Goal: Entertainment & Leisure: Consume media (video, audio)

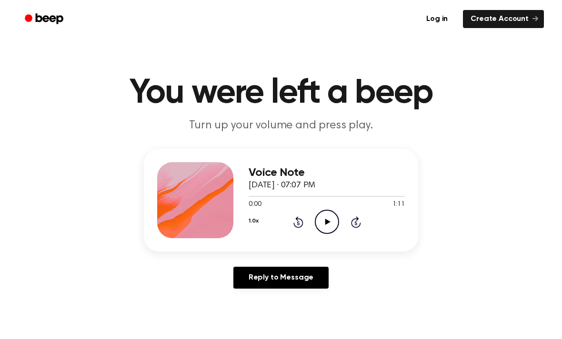
click at [328, 216] on icon "Play Audio" at bounding box center [327, 222] width 24 height 24
click at [320, 226] on icon "Pause Audio" at bounding box center [327, 222] width 24 height 24
click at [296, 223] on icon "Rewind 5 seconds" at bounding box center [298, 222] width 10 height 12
click at [279, 230] on div "1.0x Rewind 5 seconds Play Audio Skip 5 seconds" at bounding box center [326, 222] width 156 height 24
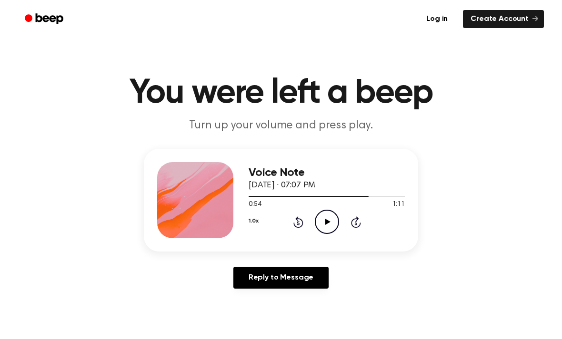
click at [279, 230] on div "1.0x Rewind 5 seconds Play Audio Skip 5 seconds" at bounding box center [326, 222] width 156 height 24
click at [277, 229] on div "1.0x Rewind 5 seconds Play Audio Skip 5 seconds" at bounding box center [326, 222] width 156 height 24
click at [277, 228] on div "1.0x Rewind 5 seconds Play Audio Skip 5 seconds" at bounding box center [326, 222] width 156 height 24
click at [288, 221] on div "1.0x Rewind 5 seconds Play Audio Skip 5 seconds" at bounding box center [326, 222] width 156 height 24
click at [296, 224] on icon "Rewind 5 seconds" at bounding box center [298, 222] width 10 height 12
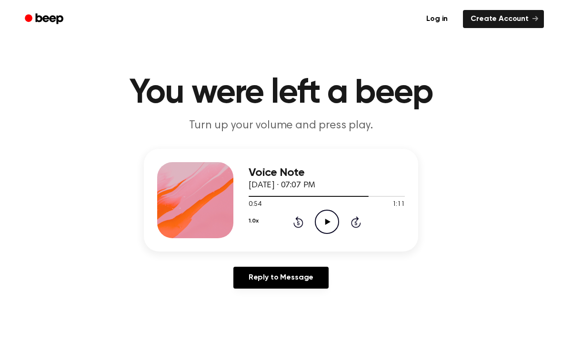
click at [296, 224] on icon "Rewind 5 seconds" at bounding box center [298, 222] width 10 height 12
click at [297, 224] on icon "Rewind 5 seconds" at bounding box center [298, 222] width 10 height 12
click at [302, 217] on icon "Rewind 5 seconds" at bounding box center [298, 222] width 10 height 12
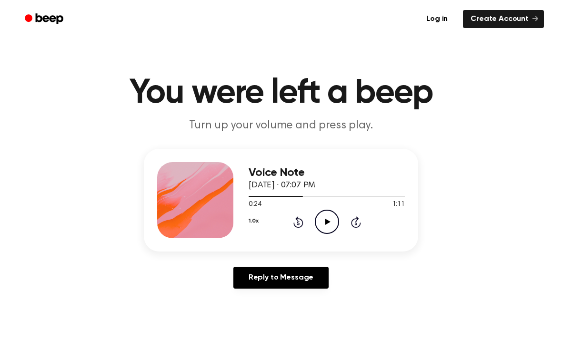
click at [302, 221] on icon at bounding box center [298, 222] width 10 height 11
click at [306, 224] on div "1.0x Rewind 5 seconds Play Audio Skip 5 seconds" at bounding box center [326, 222] width 156 height 24
click at [303, 223] on icon at bounding box center [298, 222] width 10 height 11
click at [297, 223] on icon "Rewind 5 seconds" at bounding box center [298, 222] width 10 height 12
click at [299, 224] on icon "Rewind 5 seconds" at bounding box center [298, 222] width 10 height 12
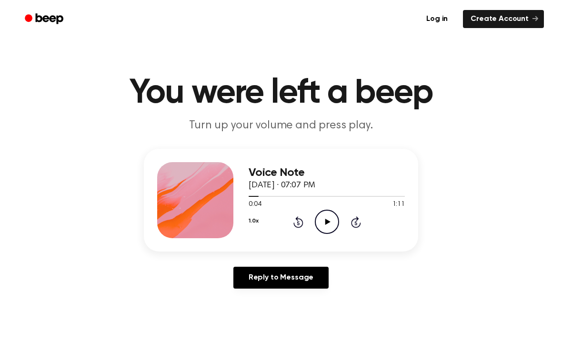
click at [302, 225] on icon at bounding box center [298, 222] width 10 height 11
click at [308, 217] on div "1.0x Rewind 5 seconds Play Audio Skip 5 seconds" at bounding box center [326, 222] width 156 height 24
click at [305, 233] on div "1.0x Rewind 5 seconds Play Audio Skip 5 seconds" at bounding box center [326, 222] width 156 height 24
click at [336, 225] on icon "Play Audio" at bounding box center [327, 222] width 24 height 24
click at [331, 218] on icon "Pause Audio" at bounding box center [327, 222] width 24 height 24
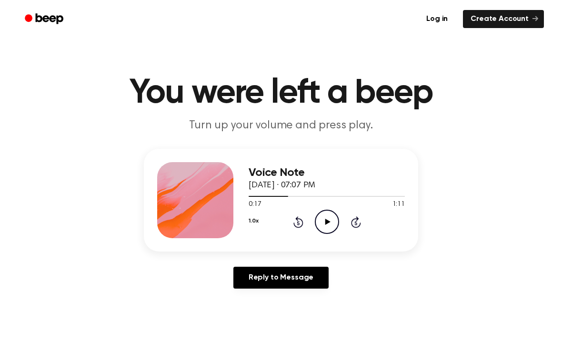
click at [331, 214] on icon "Play Audio" at bounding box center [327, 222] width 24 height 24
click at [299, 225] on icon "Rewind 5 seconds" at bounding box center [298, 222] width 10 height 12
click at [293, 219] on icon "Rewind 5 seconds" at bounding box center [298, 222] width 10 height 12
click at [325, 231] on icon "Pause Audio" at bounding box center [327, 222] width 24 height 24
click at [293, 217] on icon "Rewind 5 seconds" at bounding box center [298, 222] width 10 height 12
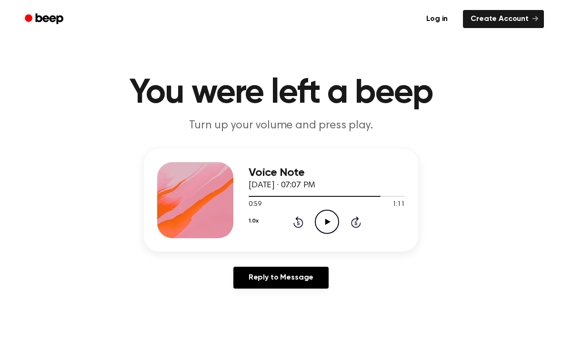
click at [298, 221] on icon "Rewind 5 seconds" at bounding box center [298, 222] width 10 height 12
click at [301, 216] on icon "Rewind 5 seconds" at bounding box center [298, 222] width 10 height 12
click at [299, 215] on div "1.0x Rewind 5 seconds Play Audio Skip 5 seconds" at bounding box center [326, 222] width 156 height 24
click at [297, 233] on div "1.0x Rewind 5 seconds Play Audio Skip 5 seconds" at bounding box center [326, 222] width 156 height 24
click at [288, 222] on div "1.0x Rewind 5 seconds Play Audio Skip 5 seconds" at bounding box center [326, 222] width 156 height 24
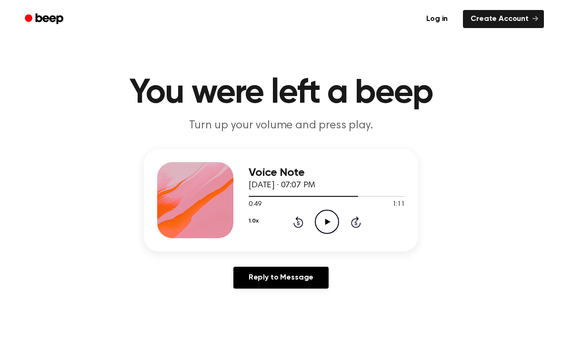
click at [288, 221] on div "1.0x Rewind 5 seconds Play Audio Skip 5 seconds" at bounding box center [326, 222] width 156 height 24
click at [299, 227] on icon at bounding box center [298, 222] width 10 height 11
click at [300, 228] on div "1.0x Rewind 5 seconds Play Audio Skip 5 seconds" at bounding box center [326, 222] width 156 height 24
click at [297, 227] on icon "Rewind 5 seconds" at bounding box center [298, 222] width 10 height 12
click at [297, 226] on icon "Rewind 5 seconds" at bounding box center [298, 222] width 10 height 12
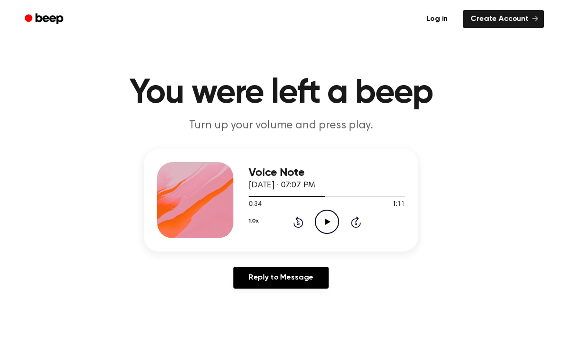
click at [297, 218] on icon at bounding box center [298, 222] width 10 height 11
click at [294, 230] on div "1.0x Rewind 5 seconds Play Audio Skip 5 seconds" at bounding box center [326, 222] width 156 height 24
click at [296, 217] on icon "Rewind 5 seconds" at bounding box center [298, 222] width 10 height 12
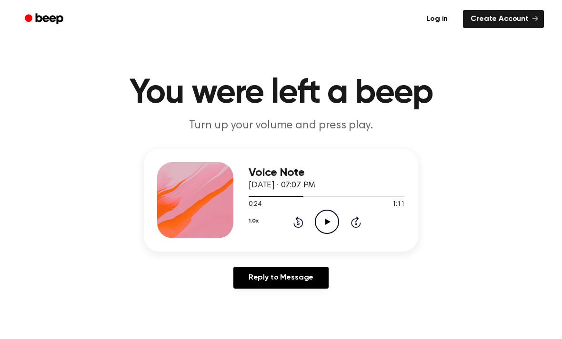
click at [296, 217] on icon "Rewind 5 seconds" at bounding box center [298, 222] width 10 height 12
click at [293, 223] on icon "Rewind 5 seconds" at bounding box center [298, 222] width 10 height 12
click at [302, 228] on div "1.0x Rewind 5 seconds Play Audio Skip 5 seconds" at bounding box center [326, 222] width 156 height 24
click at [301, 225] on icon "Rewind 5 seconds" at bounding box center [298, 222] width 10 height 12
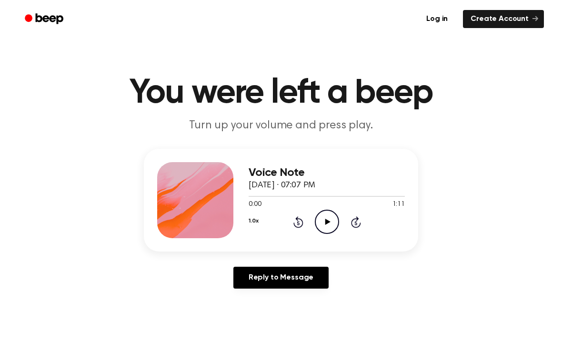
click at [300, 227] on icon at bounding box center [298, 222] width 10 height 11
click at [357, 219] on icon at bounding box center [356, 222] width 10 height 11
click at [357, 218] on icon at bounding box center [356, 222] width 10 height 11
click at [354, 223] on icon "Skip 5 seconds" at bounding box center [355, 222] width 10 height 12
click at [355, 222] on icon at bounding box center [355, 223] width 2 height 4
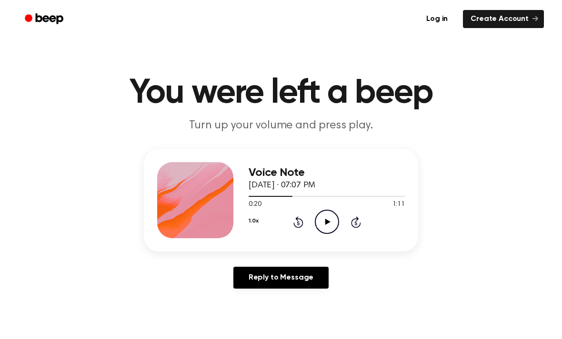
click at [349, 227] on div "1.0x Rewind 5 seconds Play Audio Skip 5 seconds" at bounding box center [326, 222] width 156 height 24
click at [296, 216] on icon "Rewind 5 seconds" at bounding box center [298, 222] width 10 height 12
click at [298, 217] on icon "Rewind 5 seconds" at bounding box center [298, 222] width 10 height 12
click at [296, 225] on icon "Rewind 5 seconds" at bounding box center [298, 222] width 10 height 12
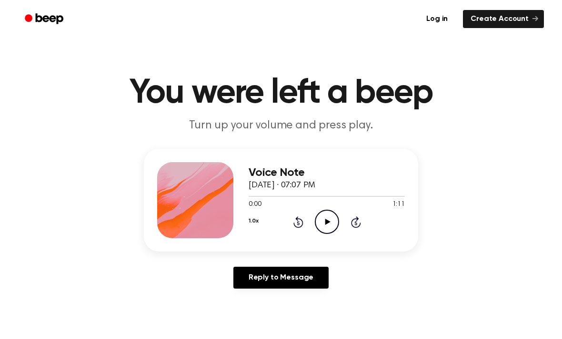
click at [353, 220] on icon at bounding box center [356, 222] width 10 height 11
click at [355, 224] on icon "Skip 5 seconds" at bounding box center [355, 222] width 10 height 12
click at [350, 216] on icon "Skip 5 seconds" at bounding box center [355, 222] width 10 height 12
click at [356, 217] on icon at bounding box center [356, 222] width 10 height 11
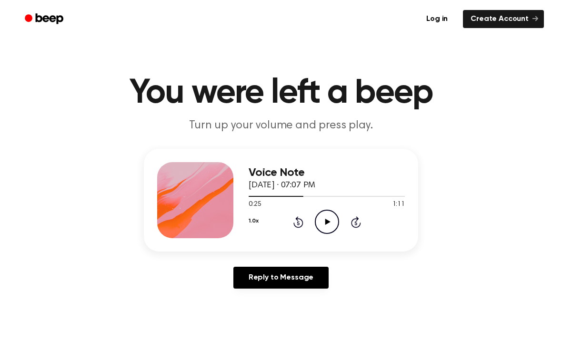
click at [359, 218] on icon "Skip 5 seconds" at bounding box center [355, 222] width 10 height 12
click at [357, 224] on icon "Skip 5 seconds" at bounding box center [355, 222] width 10 height 12
click at [358, 219] on icon at bounding box center [356, 222] width 10 height 11
click at [367, 222] on div "1.0x Rewind 5 seconds Play Audio Skip 5 seconds" at bounding box center [326, 222] width 156 height 24
click at [355, 227] on icon at bounding box center [356, 222] width 10 height 11
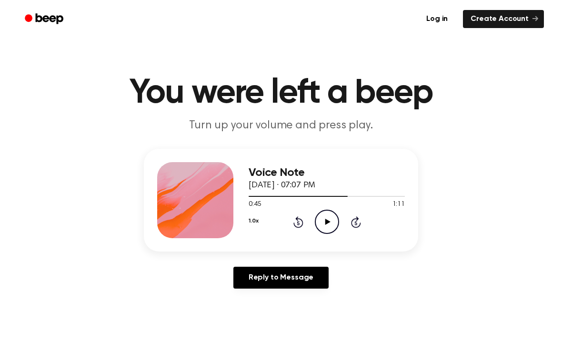
click at [358, 224] on icon "Skip 5 seconds" at bounding box center [355, 222] width 10 height 12
click at [359, 218] on icon "Skip 5 seconds" at bounding box center [355, 222] width 10 height 12
click at [360, 220] on icon "Skip 5 seconds" at bounding box center [355, 222] width 10 height 12
click at [363, 218] on div "1.0x Rewind 5 seconds Play Audio Skip 5 seconds" at bounding box center [326, 222] width 156 height 24
click at [357, 227] on icon at bounding box center [356, 222] width 10 height 11
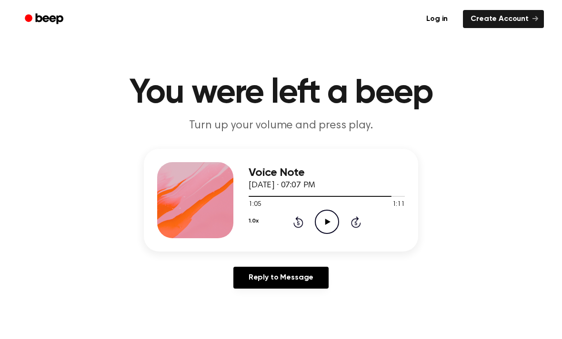
click at [373, 221] on div "1.0x Rewind 5 seconds Play Audio Skip 5 seconds" at bounding box center [326, 222] width 156 height 24
click at [359, 222] on icon "Skip 5 seconds" at bounding box center [355, 222] width 10 height 12
click at [360, 218] on icon "Skip 5 seconds" at bounding box center [355, 222] width 10 height 12
click at [359, 216] on icon "Skip 5 seconds" at bounding box center [355, 222] width 10 height 12
click at [360, 216] on icon "Skip 5 seconds" at bounding box center [355, 222] width 10 height 12
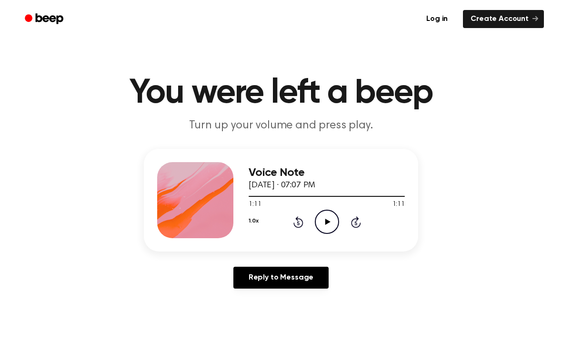
click at [364, 219] on div "1.0x Rewind 5 seconds Play Audio Skip 5 seconds" at bounding box center [326, 222] width 156 height 24
click at [359, 228] on icon "Skip 5 seconds" at bounding box center [355, 222] width 10 height 12
click at [359, 221] on icon "Skip 5 seconds" at bounding box center [355, 222] width 10 height 12
click at [287, 229] on div "1.0x Rewind 5 seconds Play Audio Skip 5 seconds" at bounding box center [326, 222] width 156 height 24
click at [303, 227] on icon "Rewind 5 seconds" at bounding box center [298, 222] width 10 height 12
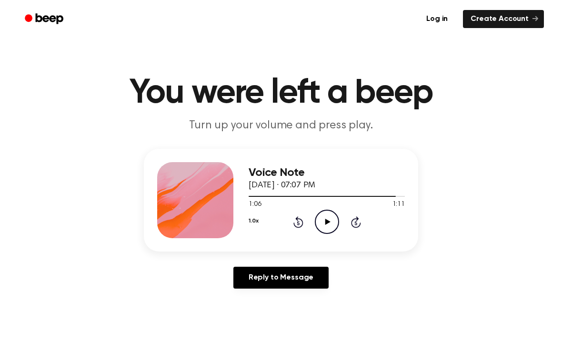
click at [295, 228] on icon "Rewind 5 seconds" at bounding box center [298, 222] width 10 height 12
click at [292, 234] on div "1.0x Rewind 5 seconds Play Audio Skip 5 seconds" at bounding box center [326, 222] width 156 height 24
click at [302, 226] on icon at bounding box center [298, 222] width 10 height 11
click at [310, 239] on div "Voice Note October 13, 2025 · 07:07 PM 0:56 1:11 Your browser does not support …" at bounding box center [281, 200] width 274 height 103
click at [308, 232] on div "1.0x Rewind 5 seconds Play Audio Skip 5 seconds" at bounding box center [326, 222] width 156 height 24
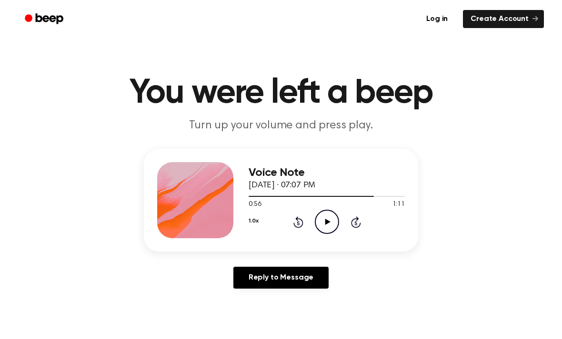
click at [302, 222] on icon at bounding box center [298, 222] width 10 height 11
click at [304, 224] on div "1.0x Rewind 5 seconds Play Audio Skip 5 seconds" at bounding box center [326, 222] width 156 height 24
click at [299, 219] on icon at bounding box center [298, 222] width 10 height 11
click at [303, 217] on icon "Rewind 5 seconds" at bounding box center [298, 222] width 10 height 12
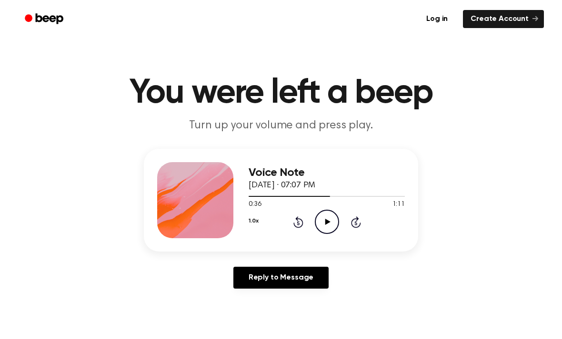
click at [304, 218] on div "1.0x Rewind 5 seconds Play Audio Skip 5 seconds" at bounding box center [326, 222] width 156 height 24
click at [298, 224] on icon "Rewind 5 seconds" at bounding box center [298, 222] width 10 height 12
click at [297, 224] on icon at bounding box center [298, 223] width 2 height 4
click at [298, 219] on icon at bounding box center [298, 222] width 10 height 11
click at [302, 225] on icon at bounding box center [298, 222] width 10 height 11
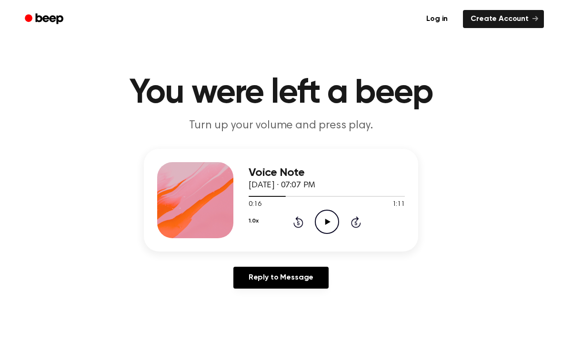
click at [300, 224] on icon "Rewind 5 seconds" at bounding box center [298, 222] width 10 height 12
click at [300, 220] on icon "Rewind 5 seconds" at bounding box center [298, 222] width 10 height 12
click at [302, 217] on icon "Rewind 5 seconds" at bounding box center [298, 222] width 10 height 12
click at [297, 218] on icon at bounding box center [298, 222] width 10 height 11
click at [354, 217] on icon "Skip 5 seconds" at bounding box center [355, 222] width 10 height 12
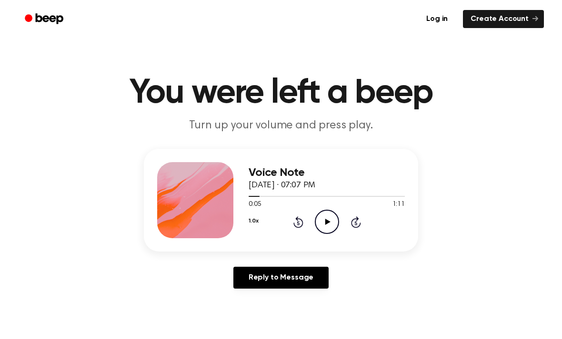
click at [358, 213] on div "1.0x Rewind 5 seconds Play Audio Skip 5 seconds" at bounding box center [326, 222] width 156 height 24
click at [351, 225] on icon "Skip 5 seconds" at bounding box center [355, 222] width 10 height 12
click at [299, 223] on icon "Rewind 5 seconds" at bounding box center [298, 222] width 10 height 12
click at [298, 227] on icon at bounding box center [298, 222] width 10 height 11
click at [357, 227] on icon "Skip 5 seconds" at bounding box center [355, 222] width 10 height 12
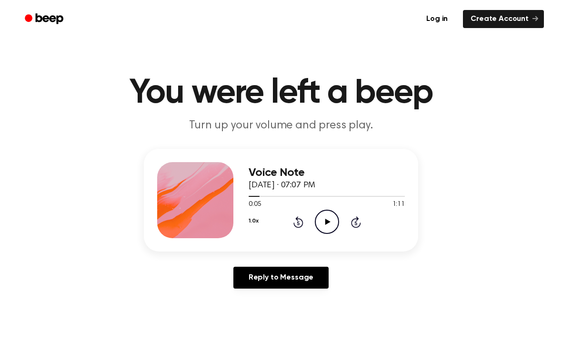
click at [357, 227] on icon "Skip 5 seconds" at bounding box center [355, 222] width 10 height 12
click at [359, 219] on icon "Skip 5 seconds" at bounding box center [355, 222] width 10 height 12
click at [368, 217] on div "1.0x Rewind 5 seconds Play Audio Skip 5 seconds" at bounding box center [326, 222] width 156 height 24
click at [366, 215] on div "1.0x Rewind 5 seconds Play Audio Skip 5 seconds" at bounding box center [326, 222] width 156 height 24
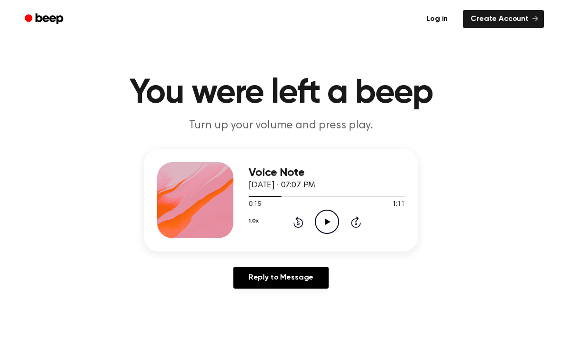
click at [356, 217] on icon at bounding box center [356, 222] width 10 height 11
click at [358, 214] on div "1.0x Rewind 5 seconds Play Audio Skip 5 seconds" at bounding box center [326, 222] width 156 height 24
click at [357, 213] on div "1.0x Rewind 5 seconds Play Audio Skip 5 seconds" at bounding box center [326, 222] width 156 height 24
click at [357, 216] on icon "Skip 5 seconds" at bounding box center [355, 222] width 10 height 12
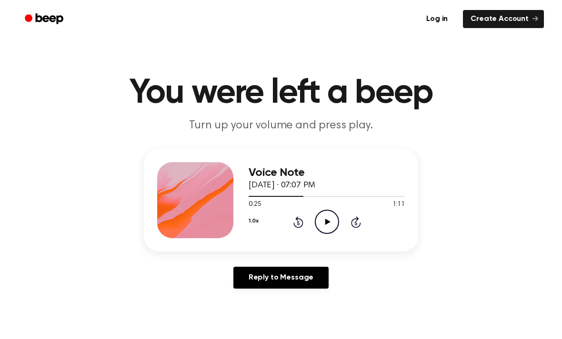
click at [357, 216] on icon "Skip 5 seconds" at bounding box center [355, 222] width 10 height 12
click at [359, 220] on icon "Skip 5 seconds" at bounding box center [355, 222] width 10 height 12
click at [299, 225] on icon "Rewind 5 seconds" at bounding box center [298, 222] width 10 height 12
click at [295, 227] on icon at bounding box center [298, 222] width 10 height 11
click at [297, 228] on icon at bounding box center [298, 222] width 10 height 11
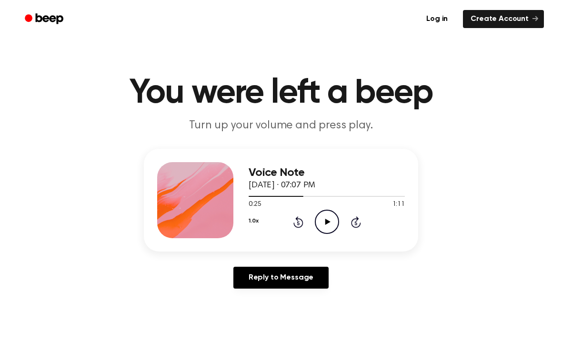
click at [295, 227] on icon at bounding box center [298, 222] width 10 height 11
click at [293, 227] on icon "Rewind 5 seconds" at bounding box center [298, 222] width 10 height 12
click at [300, 227] on icon at bounding box center [298, 222] width 10 height 11
click at [317, 231] on icon "Play Audio" at bounding box center [327, 222] width 24 height 24
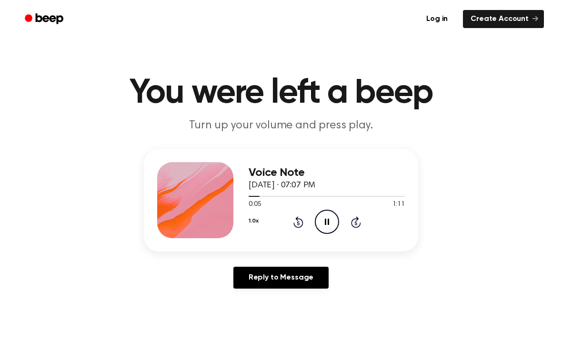
click at [316, 231] on icon "Pause Audio" at bounding box center [327, 222] width 24 height 24
click at [367, 188] on div "Voice Note October 13, 2025 · 07:07 PM" at bounding box center [326, 180] width 156 height 26
click at [358, 220] on icon "Skip 5 seconds" at bounding box center [355, 222] width 10 height 12
click at [355, 220] on icon "Skip 5 seconds" at bounding box center [355, 222] width 10 height 12
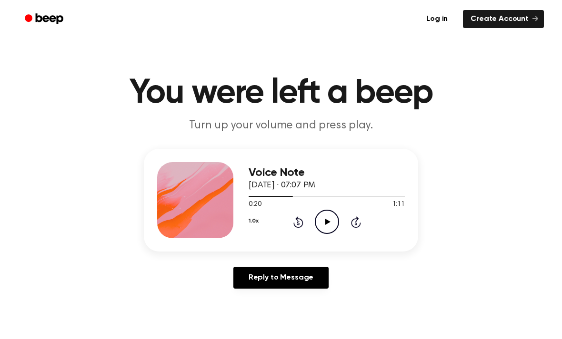
click at [359, 216] on icon "Skip 5 seconds" at bounding box center [355, 222] width 10 height 12
click at [361, 217] on div "1.0x Rewind 5 seconds Play Audio Skip 5 seconds" at bounding box center [326, 222] width 156 height 24
click at [364, 217] on div "1.0x Rewind 5 seconds Play Audio Skip 5 seconds" at bounding box center [326, 222] width 156 height 24
click at [365, 235] on div "Voice Note October 13, 2025 · 07:07 PM 0:25 1:11 Your browser does not support …" at bounding box center [326, 200] width 156 height 76
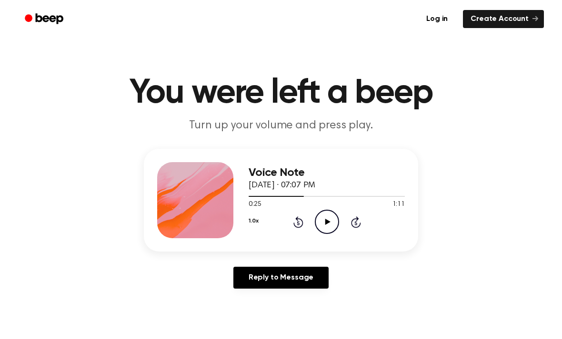
click at [365, 235] on div "Voice Note October 13, 2025 · 07:07 PM 0:25 1:11 Your browser does not support …" at bounding box center [326, 200] width 156 height 76
click at [363, 215] on div "1.0x Rewind 5 seconds Play Audio Skip 5 seconds" at bounding box center [326, 222] width 156 height 24
click at [351, 225] on icon at bounding box center [356, 222] width 10 height 11
click at [351, 224] on icon at bounding box center [356, 222] width 10 height 11
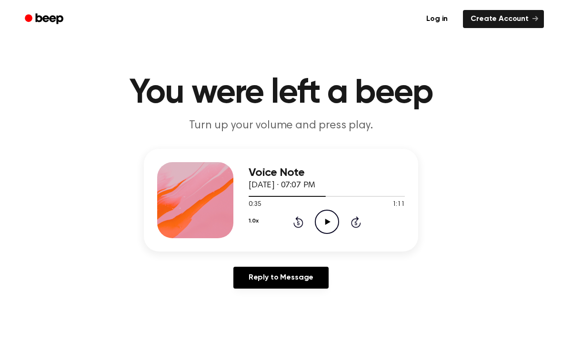
click at [347, 237] on div "Voice Note October 13, 2025 · 07:07 PM 0:35 1:11 Your browser does not support …" at bounding box center [326, 200] width 156 height 76
click at [362, 236] on div "Voice Note October 13, 2025 · 07:07 PM 0:35 1:11 Your browser does not support …" at bounding box center [326, 200] width 156 height 76
click at [358, 217] on icon "Skip 5 seconds" at bounding box center [355, 222] width 10 height 12
click at [356, 215] on div "1.0x Rewind 5 seconds Play Audio Skip 5 seconds" at bounding box center [326, 222] width 156 height 24
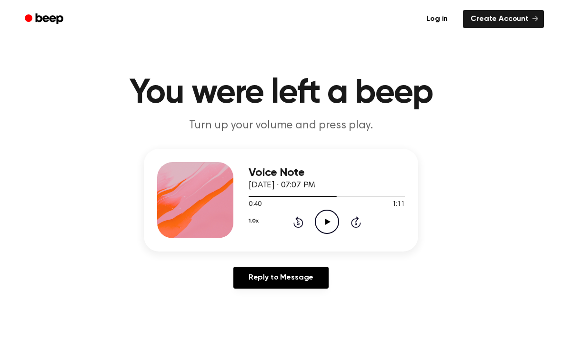
click at [350, 234] on div "1.0x Rewind 5 seconds Play Audio Skip 5 seconds" at bounding box center [326, 222] width 156 height 24
click at [349, 234] on div "1.0x Rewind 5 seconds Play Audio Skip 5 seconds" at bounding box center [326, 222] width 156 height 24
click at [355, 227] on icon "Skip 5 seconds" at bounding box center [355, 222] width 10 height 12
click at [302, 227] on icon at bounding box center [298, 222] width 10 height 11
click at [303, 228] on div "1.0x Rewind 5 seconds Play Audio Skip 5 seconds" at bounding box center [326, 222] width 156 height 24
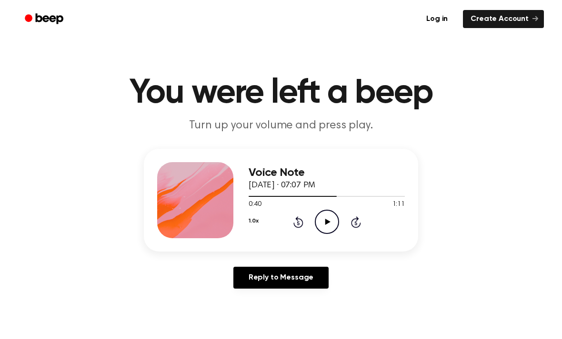
click at [290, 226] on div "1.0x Rewind 5 seconds Play Audio Skip 5 seconds" at bounding box center [326, 222] width 156 height 24
click at [292, 233] on div "1.0x Rewind 5 seconds Play Audio Skip 5 seconds" at bounding box center [326, 222] width 156 height 24
click at [296, 228] on icon "Rewind 5 seconds" at bounding box center [298, 222] width 10 height 12
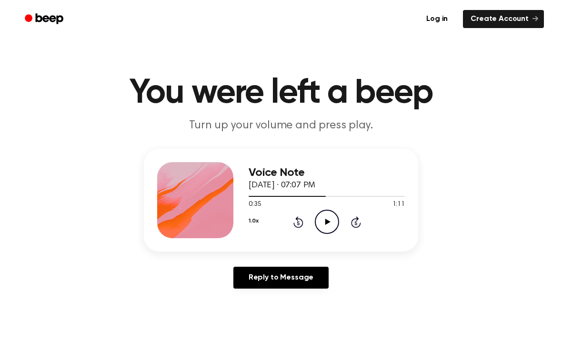
click at [298, 231] on div "1.0x Rewind 5 seconds Play Audio Skip 5 seconds" at bounding box center [326, 222] width 156 height 24
click at [302, 234] on div "Voice Note October 13, 2025 · 07:07 PM 0:35 1:11 Your browser does not support …" at bounding box center [326, 200] width 156 height 76
click at [302, 234] on div "1.0x Rewind 5 seconds Play Audio Skip 5 seconds" at bounding box center [326, 222] width 156 height 24
click at [295, 227] on icon "Rewind 5 seconds" at bounding box center [298, 222] width 10 height 12
click at [299, 232] on div "1.0x Rewind 5 seconds Play Audio Skip 5 seconds" at bounding box center [326, 222] width 156 height 24
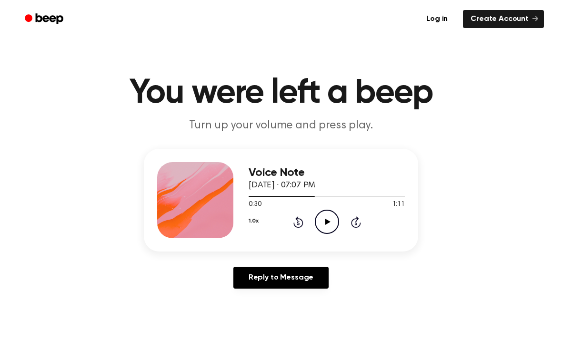
click at [305, 233] on div "1.0x Rewind 5 seconds Play Audio Skip 5 seconds" at bounding box center [326, 222] width 156 height 24
click at [302, 225] on icon at bounding box center [298, 222] width 10 height 11
click at [306, 229] on div "1.0x Rewind 5 seconds Play Audio Skip 5 seconds" at bounding box center [326, 222] width 156 height 24
click at [299, 222] on icon "Rewind 5 seconds" at bounding box center [298, 222] width 10 height 12
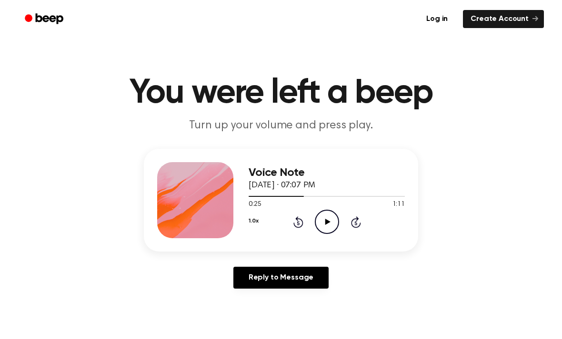
click at [299, 222] on icon at bounding box center [298, 223] width 2 height 4
click at [301, 219] on icon "Rewind 5 seconds" at bounding box center [298, 222] width 10 height 12
click at [298, 224] on icon "Rewind 5 seconds" at bounding box center [298, 222] width 10 height 12
click at [298, 223] on icon at bounding box center [298, 223] width 2 height 4
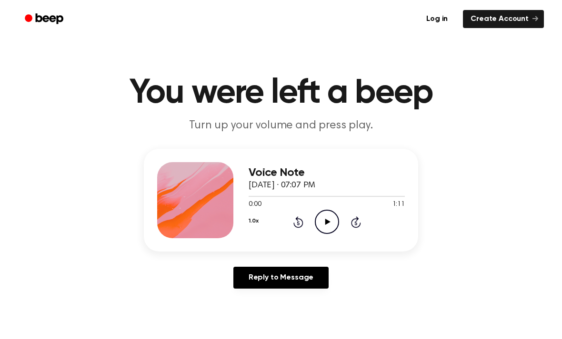
click at [329, 221] on icon "Play Audio" at bounding box center [327, 222] width 24 height 24
click at [21, 5] on div "Log in Create Account" at bounding box center [280, 19] width 525 height 38
click at [507, 143] on main "You were left a beep Turn up your volume and press play. Voice Note October 13,…" at bounding box center [281, 293] width 562 height 587
click at [509, 132] on header "You were left a beep Turn up your volume and press play." at bounding box center [280, 105] width 539 height 58
click at [527, 58] on main "You were left a beep Turn up your volume and press play. Voice Note October 13,…" at bounding box center [281, 293] width 562 height 587
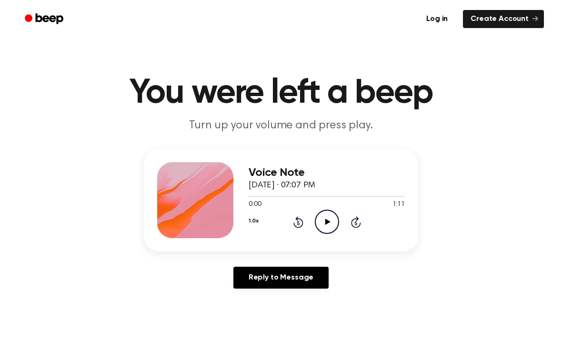
click at [316, 229] on icon "Play Audio" at bounding box center [327, 222] width 24 height 24
click at [288, 225] on div "1.0x Rewind 5 seconds Play Audio Skip 5 seconds" at bounding box center [326, 222] width 156 height 24
click at [295, 220] on icon "Rewind 5 seconds" at bounding box center [298, 222] width 10 height 12
click at [294, 220] on icon "Rewind 5 seconds" at bounding box center [298, 222] width 10 height 12
click at [284, 229] on div "1.0x Rewind 5 seconds Play Audio Skip 5 seconds" at bounding box center [326, 222] width 156 height 24
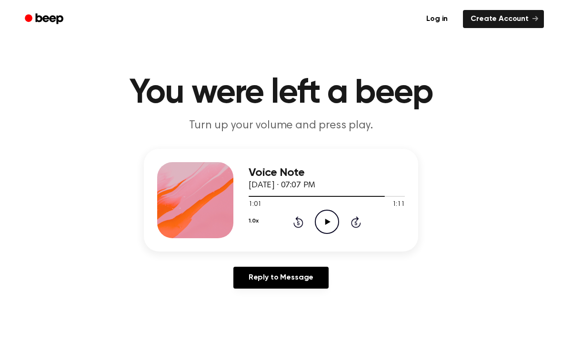
click at [284, 229] on div "1.0x Rewind 5 seconds Play Audio Skip 5 seconds" at bounding box center [326, 222] width 156 height 24
click at [293, 227] on icon "Rewind 5 seconds" at bounding box center [298, 222] width 10 height 12
click at [299, 222] on icon at bounding box center [298, 223] width 2 height 4
click at [298, 222] on icon at bounding box center [298, 223] width 2 height 4
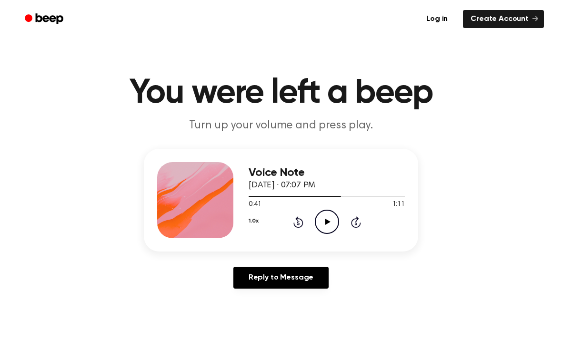
click at [299, 222] on icon at bounding box center [298, 223] width 2 height 4
click at [299, 221] on icon "Rewind 5 seconds" at bounding box center [298, 222] width 10 height 12
click at [302, 220] on icon at bounding box center [298, 222] width 10 height 11
click at [303, 227] on icon "Rewind 5 seconds" at bounding box center [298, 222] width 10 height 12
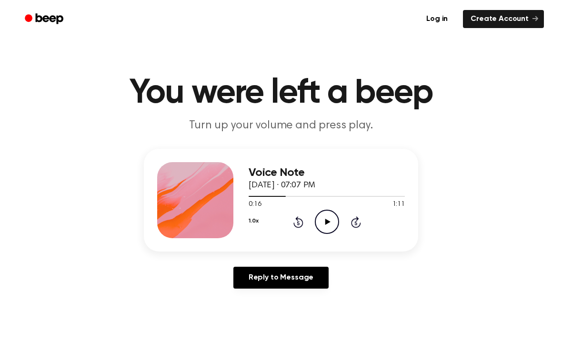
click at [283, 227] on div "1.0x Rewind 5 seconds Play Audio Skip 5 seconds" at bounding box center [326, 222] width 156 height 24
click at [282, 227] on div "1.0x Rewind 5 seconds Play Audio Skip 5 seconds" at bounding box center [326, 222] width 156 height 24
click at [281, 225] on div "1.0x Rewind 5 seconds Play Audio Skip 5 seconds" at bounding box center [326, 222] width 156 height 24
click at [296, 222] on icon "Rewind 5 seconds" at bounding box center [298, 222] width 10 height 12
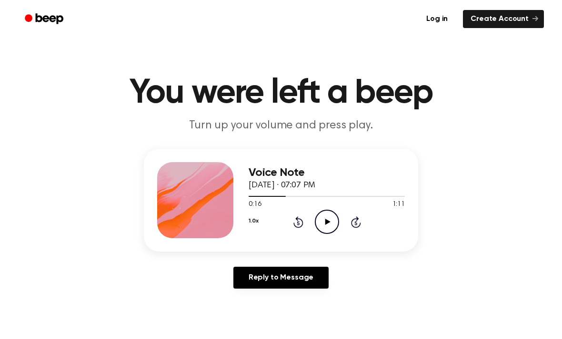
click at [296, 222] on icon "Rewind 5 seconds" at bounding box center [298, 222] width 10 height 12
click at [297, 234] on div "1.0x Rewind 5 seconds Play Audio Skip 5 seconds" at bounding box center [326, 222] width 156 height 24
click at [296, 233] on div "1.0x Rewind 5 seconds Play Audio Skip 5 seconds" at bounding box center [326, 222] width 156 height 24
click at [293, 218] on icon "Rewind 5 seconds" at bounding box center [298, 222] width 10 height 12
click at [288, 225] on div "1.0x Rewind 5 seconds Play Audio Skip 5 seconds" at bounding box center [326, 222] width 156 height 24
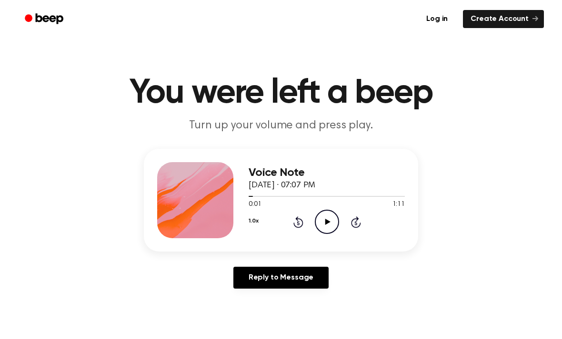
click at [295, 219] on icon at bounding box center [298, 222] width 10 height 11
click at [327, 221] on icon at bounding box center [327, 222] width 5 height 6
click at [327, 221] on icon at bounding box center [327, 222] width 4 height 6
click at [328, 220] on icon "Play Audio" at bounding box center [327, 222] width 24 height 24
click at [326, 228] on icon "Pause Audio" at bounding box center [327, 222] width 24 height 24
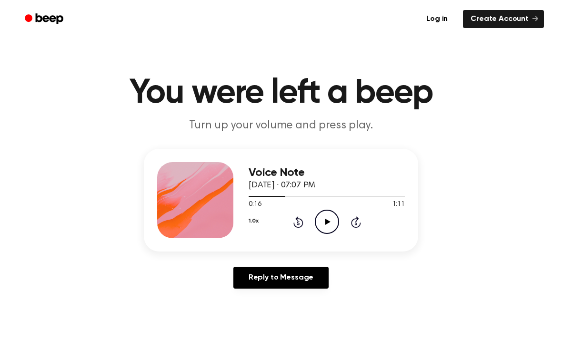
click at [322, 223] on icon "Play Audio" at bounding box center [327, 222] width 24 height 24
click at [329, 223] on icon "Pause Audio" at bounding box center [327, 222] width 24 height 24
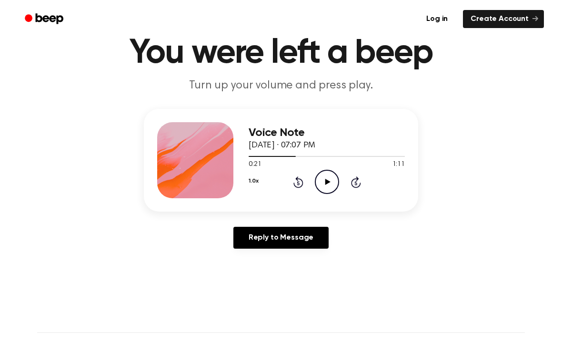
scroll to position [36, 0]
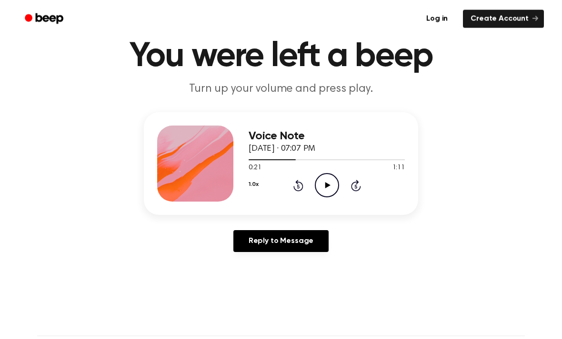
click at [321, 174] on icon "Play Audio" at bounding box center [327, 186] width 24 height 24
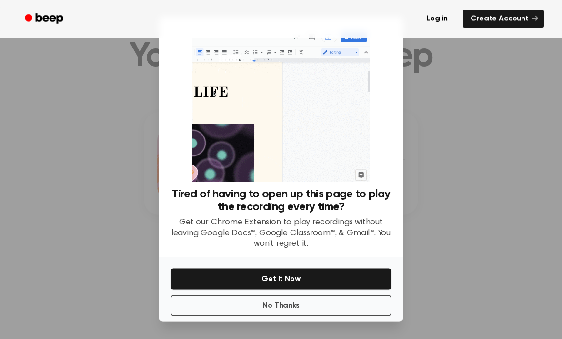
scroll to position [37, 0]
click at [247, 316] on button "No Thanks" at bounding box center [280, 306] width 221 height 21
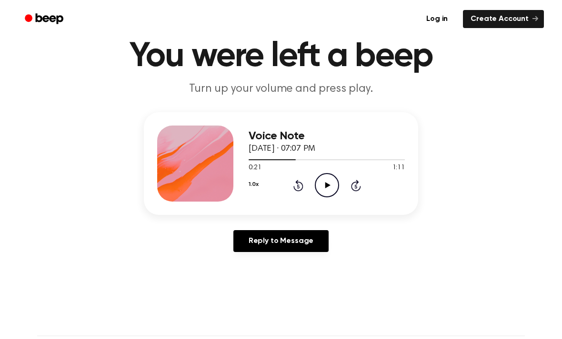
click at [322, 185] on icon "Play Audio" at bounding box center [327, 185] width 24 height 24
click at [327, 181] on icon "Pause Audio" at bounding box center [327, 185] width 24 height 24
click at [297, 185] on icon at bounding box center [298, 187] width 2 height 4
click at [296, 190] on icon at bounding box center [298, 185] width 10 height 11
click at [296, 185] on icon "Rewind 5 seconds" at bounding box center [298, 185] width 10 height 12
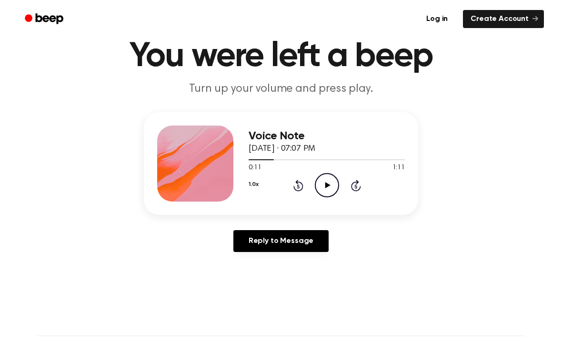
click at [296, 187] on icon "Rewind 5 seconds" at bounding box center [298, 185] width 10 height 12
click at [359, 179] on icon "Skip 5 seconds" at bounding box center [355, 185] width 10 height 12
click at [330, 189] on icon "Play Audio" at bounding box center [327, 185] width 24 height 24
click at [335, 176] on icon "Pause Audio" at bounding box center [327, 185] width 24 height 24
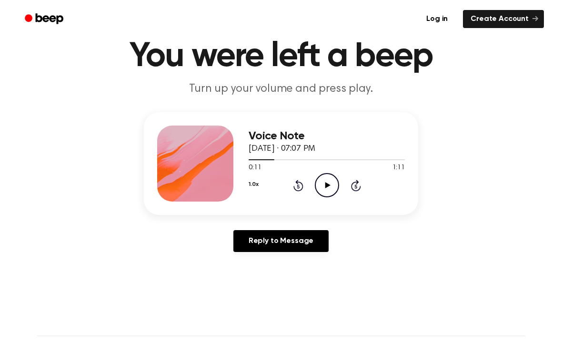
click at [334, 185] on icon "Play Audio" at bounding box center [327, 185] width 24 height 24
click at [334, 179] on icon "Pause Audio" at bounding box center [327, 185] width 24 height 24
click at [327, 186] on icon at bounding box center [327, 185] width 5 height 6
click at [333, 183] on icon "Pause Audio" at bounding box center [327, 185] width 24 height 24
click at [324, 185] on icon "Play Audio" at bounding box center [327, 185] width 24 height 24
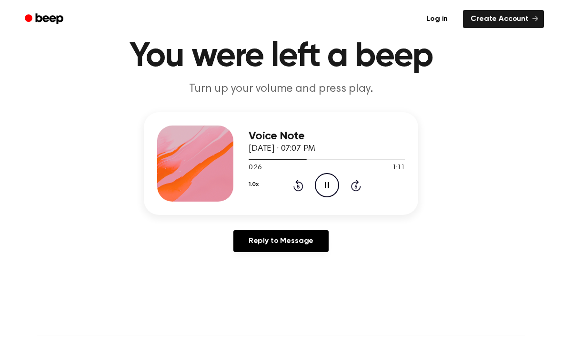
click at [330, 181] on icon "Pause Audio" at bounding box center [327, 185] width 24 height 24
click at [336, 188] on icon "Play Audio" at bounding box center [327, 185] width 24 height 24
click at [325, 178] on icon "Pause Audio" at bounding box center [327, 185] width 24 height 24
click at [325, 177] on icon "Play Audio" at bounding box center [327, 185] width 24 height 24
click at [318, 172] on div "0:52 1:11" at bounding box center [326, 168] width 156 height 10
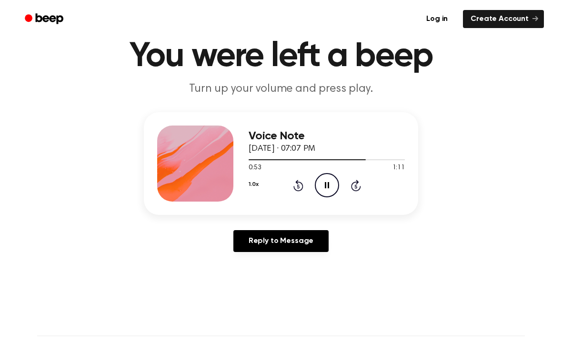
click at [320, 177] on icon "Pause Audio" at bounding box center [327, 185] width 24 height 24
click at [534, 130] on div "Voice Note [DATE] · 07:07 PM 0:53 1:11 Your browser does not support the [objec…" at bounding box center [280, 186] width 539 height 148
click at [19, 150] on div "Voice Note [DATE] · 07:07 PM 0:53 1:11 Your browser does not support the [objec…" at bounding box center [280, 186] width 539 height 148
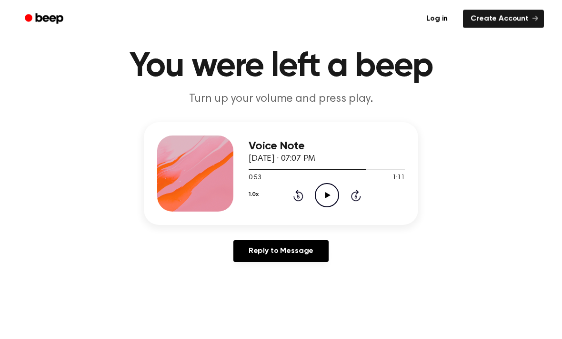
scroll to position [27, 0]
click at [297, 210] on div "Voice Note [DATE] · 07:07 PM 0:53 1:11 Your browser does not support the [objec…" at bounding box center [326, 174] width 156 height 76
click at [296, 205] on div "1.0x Rewind 5 seconds Play Audio Skip 5 seconds" at bounding box center [326, 195] width 156 height 24
click at [297, 195] on icon "Rewind 5 seconds" at bounding box center [298, 195] width 10 height 12
click at [294, 189] on icon "Rewind 5 seconds" at bounding box center [298, 195] width 10 height 12
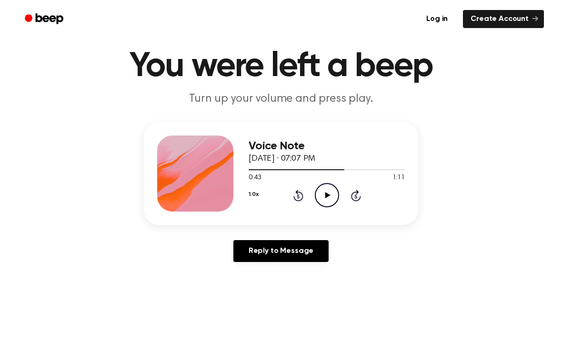
click at [287, 195] on div "1.0x Rewind 5 seconds Play Audio Skip 5 seconds" at bounding box center [326, 195] width 156 height 24
click at [283, 196] on div "1.0x Rewind 5 seconds Play Audio Skip 5 seconds" at bounding box center [326, 195] width 156 height 24
click at [282, 197] on div "1.0x Rewind 5 seconds Play Audio Skip 5 seconds" at bounding box center [326, 195] width 156 height 24
click at [296, 199] on icon at bounding box center [298, 195] width 10 height 11
click at [293, 194] on icon "Rewind 5 seconds" at bounding box center [298, 195] width 10 height 12
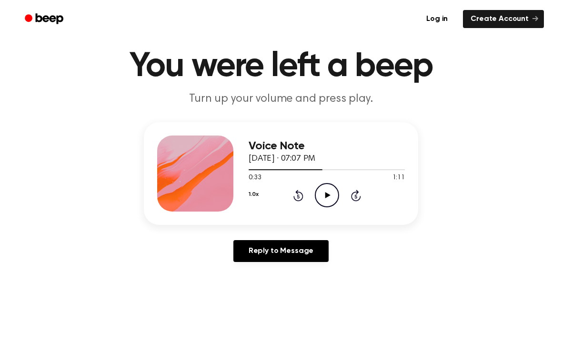
click at [298, 195] on icon at bounding box center [298, 197] width 2 height 4
click at [328, 195] on icon at bounding box center [327, 195] width 5 height 6
click at [328, 192] on icon "Pause Audio" at bounding box center [327, 195] width 24 height 24
click at [327, 197] on icon at bounding box center [327, 195] width 5 height 6
click at [326, 198] on icon at bounding box center [327, 195] width 4 height 6
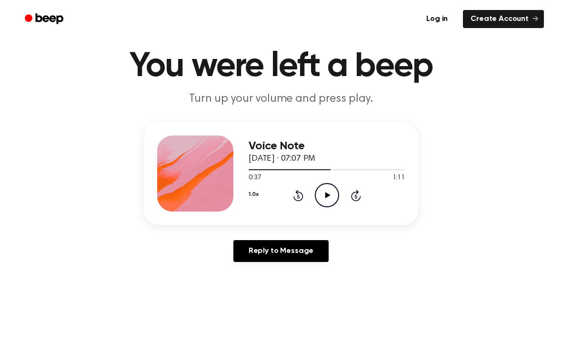
click at [302, 189] on icon "Rewind 5 seconds" at bounding box center [298, 195] width 10 height 12
click at [329, 195] on icon at bounding box center [327, 195] width 5 height 6
click at [327, 195] on icon at bounding box center [327, 195] width 4 height 6
click at [330, 197] on icon "Play Audio" at bounding box center [327, 195] width 24 height 24
click at [321, 192] on icon "Pause Audio" at bounding box center [327, 195] width 24 height 24
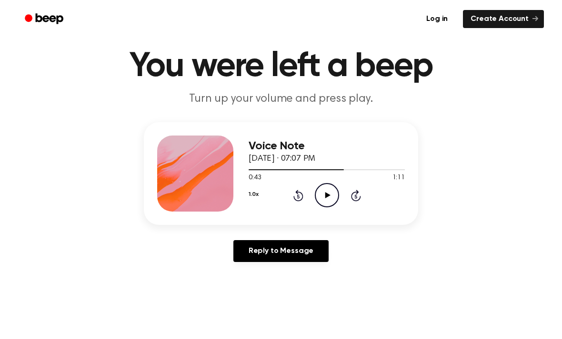
click at [328, 191] on icon "Play Audio" at bounding box center [327, 195] width 24 height 24
click at [324, 197] on icon "Pause Audio" at bounding box center [327, 195] width 24 height 24
click at [300, 195] on icon "Rewind 5 seconds" at bounding box center [298, 195] width 10 height 12
click at [318, 202] on icon "Play Audio" at bounding box center [327, 195] width 24 height 24
click at [323, 198] on icon "Pause Audio" at bounding box center [327, 195] width 24 height 24
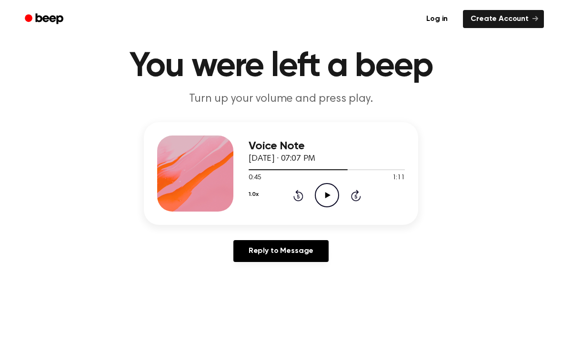
click at [329, 195] on icon at bounding box center [327, 195] width 5 height 6
click at [329, 196] on icon "Pause Audio" at bounding box center [327, 195] width 24 height 24
click at [298, 191] on icon "Rewind 5 seconds" at bounding box center [298, 195] width 10 height 12
click at [299, 195] on icon at bounding box center [298, 197] width 2 height 4
click at [302, 198] on icon at bounding box center [298, 195] width 10 height 11
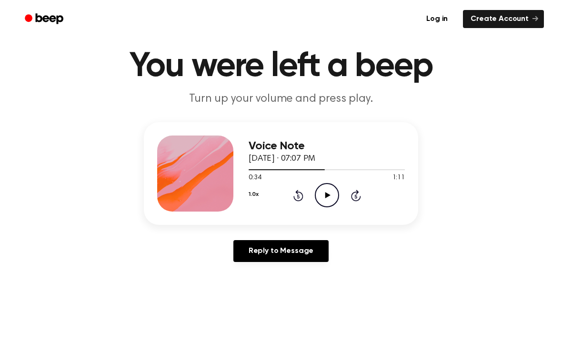
click at [333, 192] on icon "Play Audio" at bounding box center [327, 195] width 24 height 24
click at [328, 196] on icon at bounding box center [327, 195] width 4 height 6
click at [329, 194] on icon "Play Audio" at bounding box center [327, 195] width 24 height 24
click at [356, 195] on icon at bounding box center [355, 197] width 2 height 4
click at [330, 197] on icon "Pause Audio" at bounding box center [327, 195] width 24 height 24
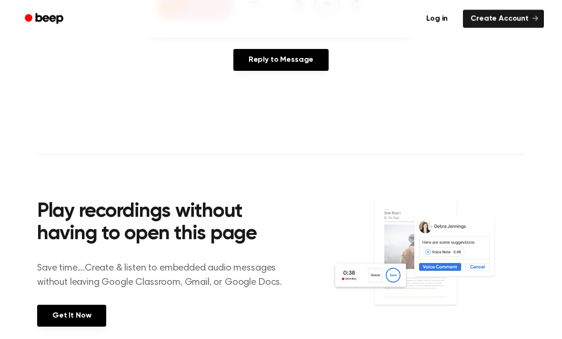
scroll to position [0, 0]
